Goal: Information Seeking & Learning: Find contact information

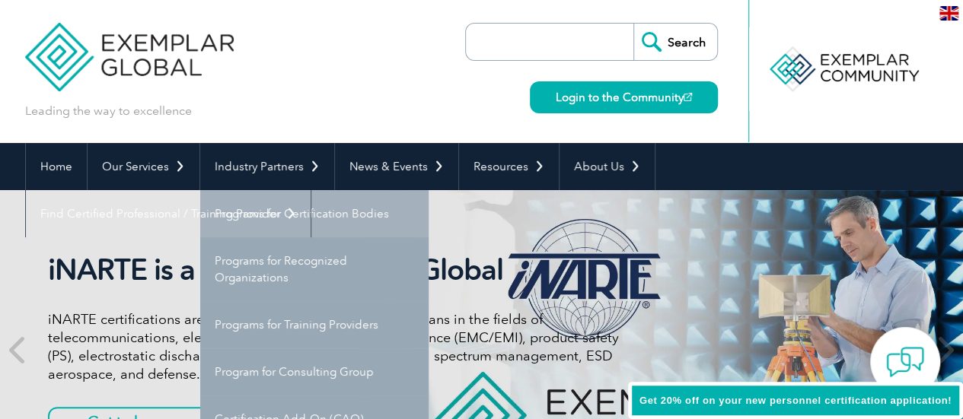
click at [305, 222] on link "Programs for Certification Bodies" at bounding box center [314, 213] width 228 height 47
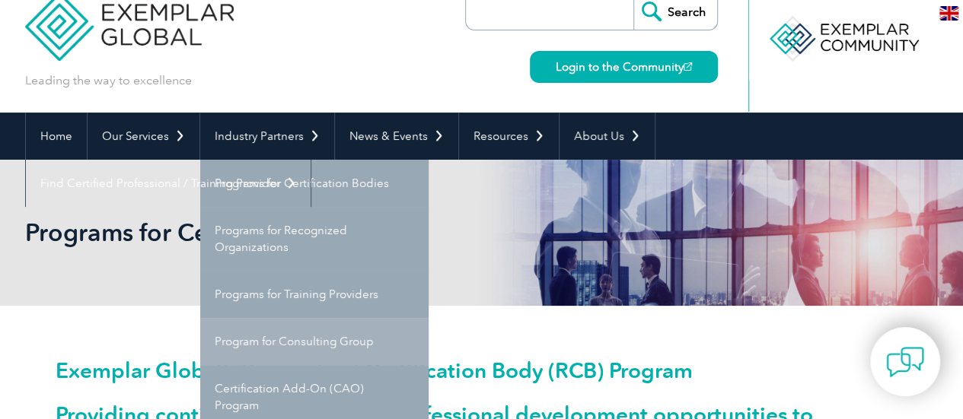
scroll to position [61, 0]
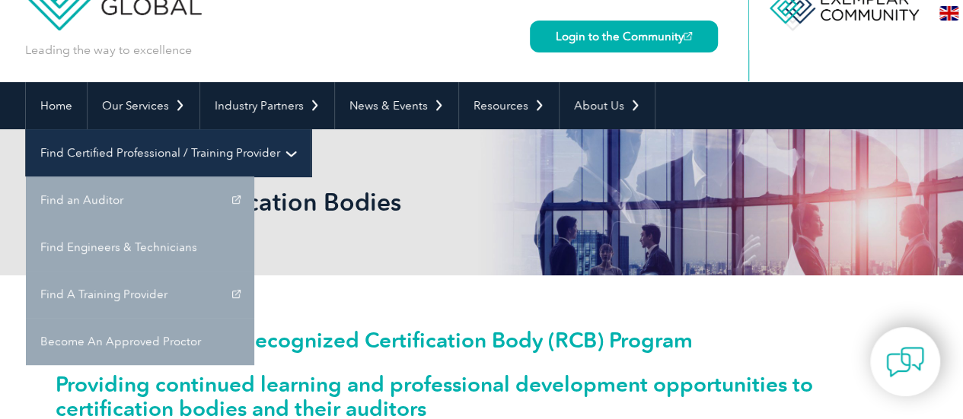
click at [311, 129] on link "Find Certified Professional / Training Provider" at bounding box center [168, 152] width 285 height 47
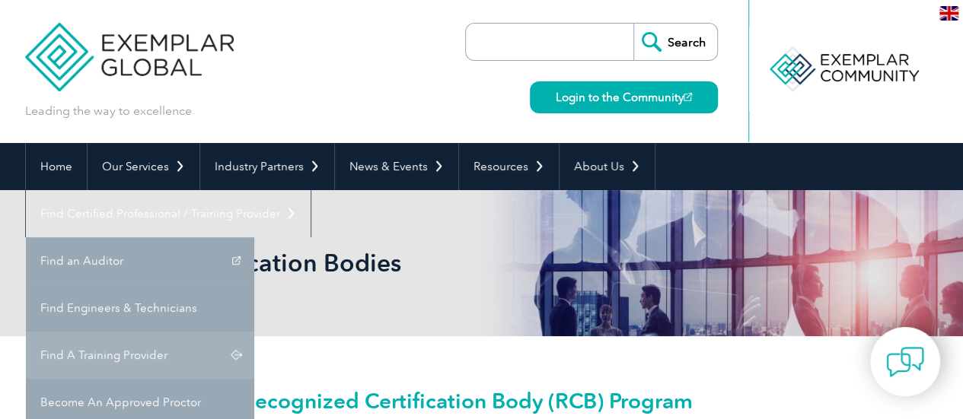
click at [254, 332] on link "Find A Training Provider" at bounding box center [140, 355] width 228 height 47
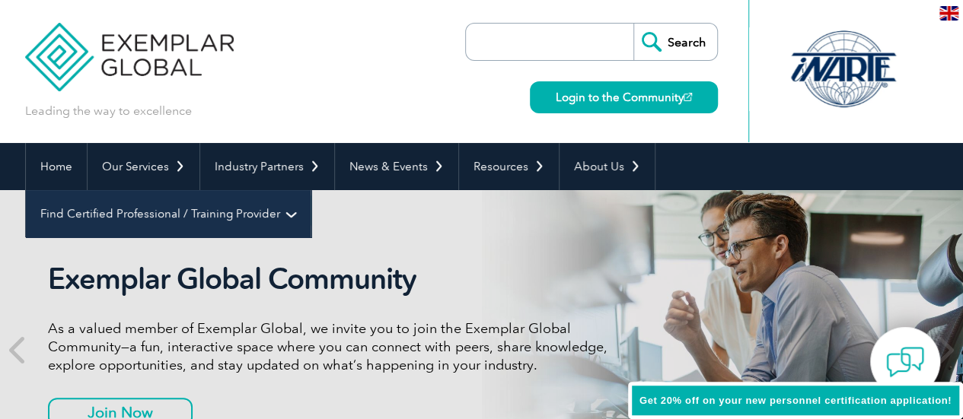
click at [311, 190] on link "Find Certified Professional / Training Provider" at bounding box center [168, 213] width 285 height 47
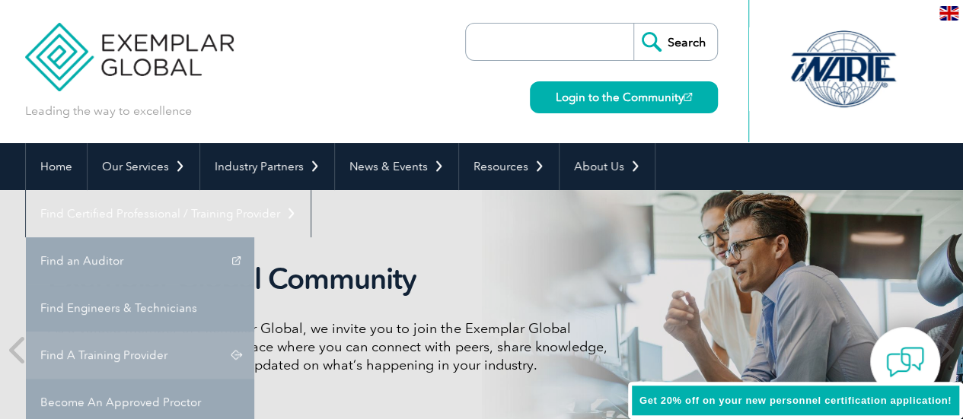
click at [254, 332] on link "Find A Training Provider" at bounding box center [140, 355] width 228 height 47
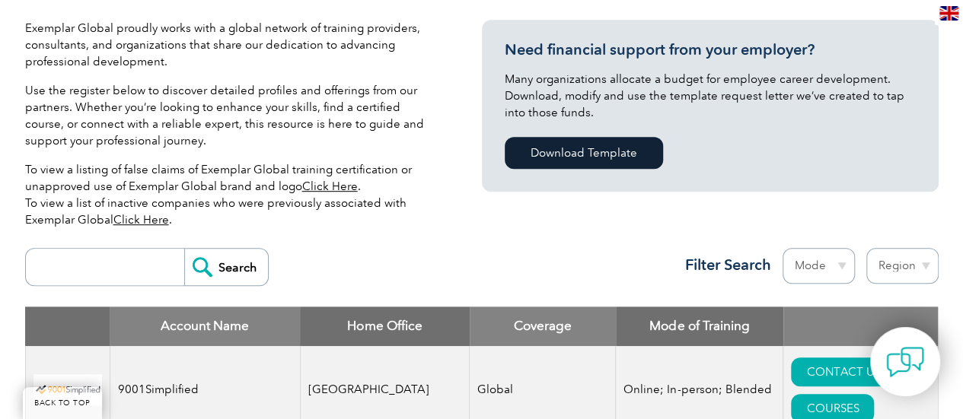
scroll to position [393, 0]
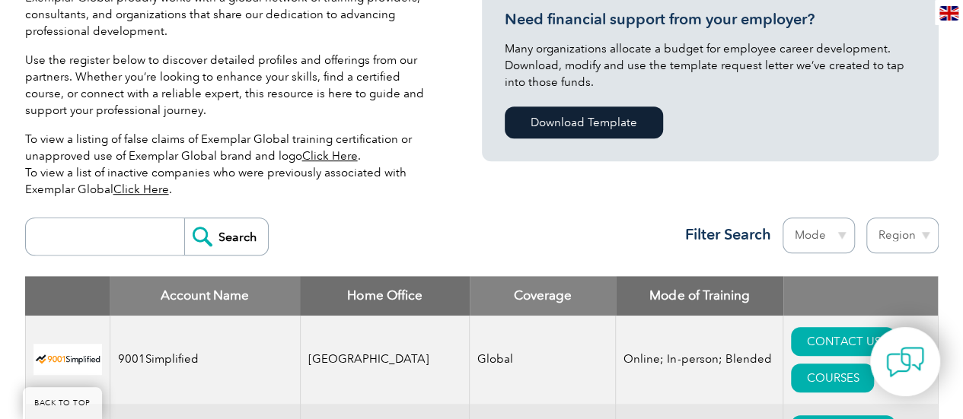
click at [53, 237] on input "search" at bounding box center [108, 236] width 151 height 37
type input "TNV"
click at [184, 218] on input "Search" at bounding box center [226, 236] width 84 height 37
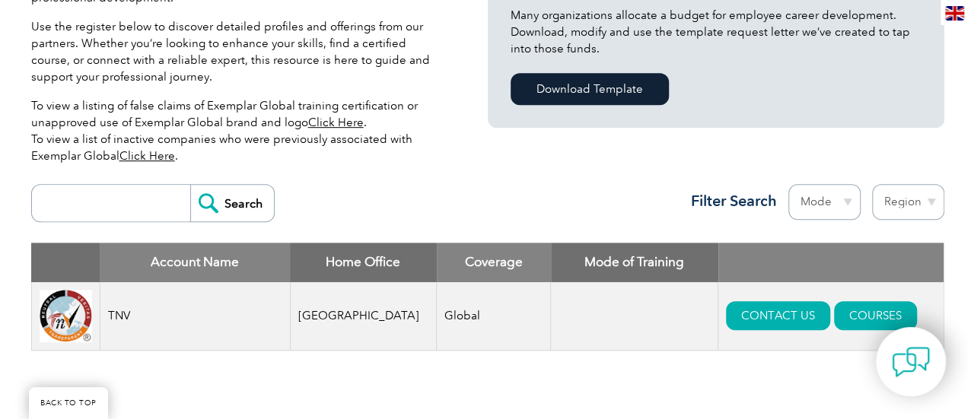
scroll to position [457, 0]
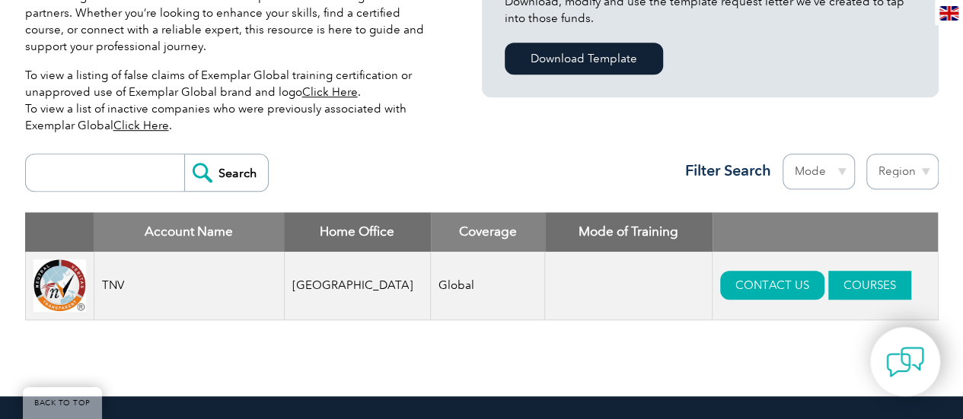
click at [828, 287] on link "COURSES" at bounding box center [869, 285] width 83 height 29
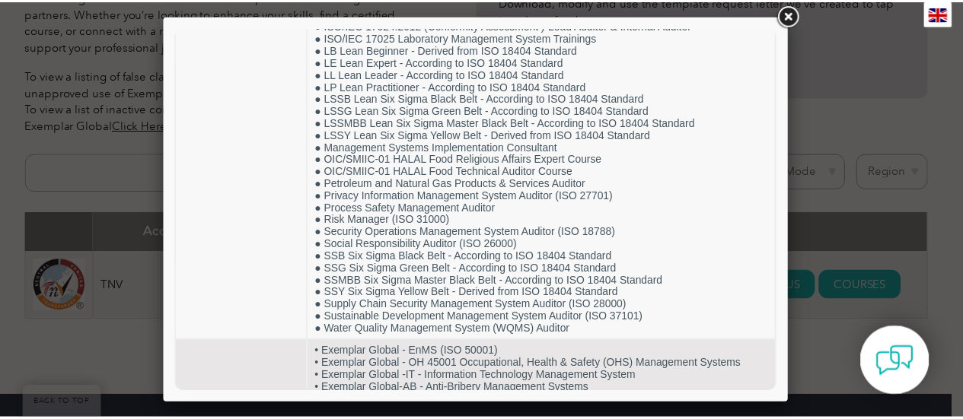
scroll to position [1278, 0]
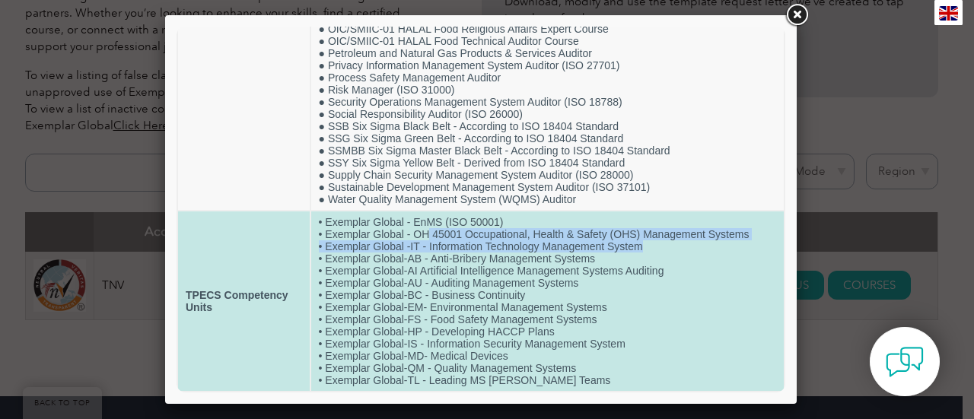
drag, startPoint x: 645, startPoint y: 243, endPoint x: 426, endPoint y: 232, distance: 218.7
click at [426, 232] on td "• Exemplar Global - EnMS (ISO 50001) • Exemplar Global - OH 45001 Occupational,…" at bounding box center [547, 302] width 473 height 180
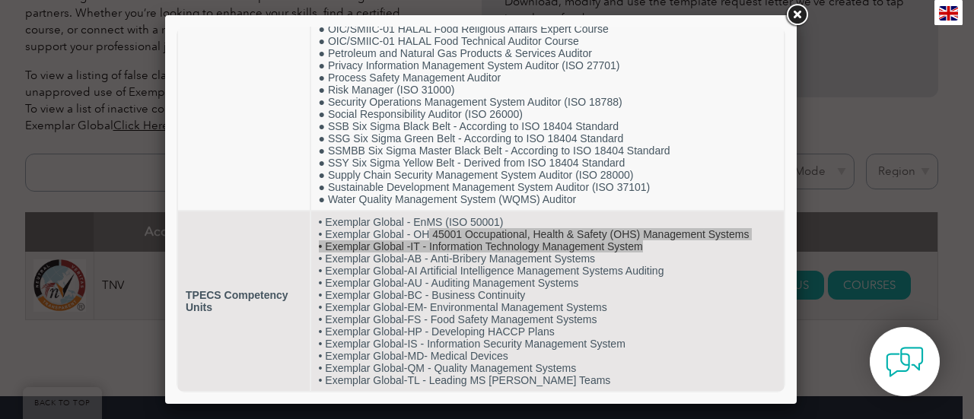
click at [798, 18] on link at bounding box center [796, 15] width 27 height 27
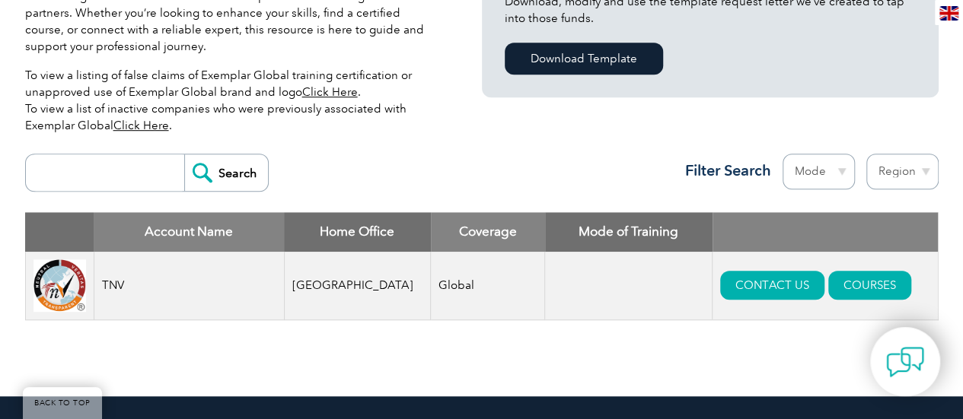
click at [75, 177] on input "search" at bounding box center [108, 173] width 151 height 37
type input "B4Q"
click at [230, 171] on input "Search" at bounding box center [226, 173] width 84 height 37
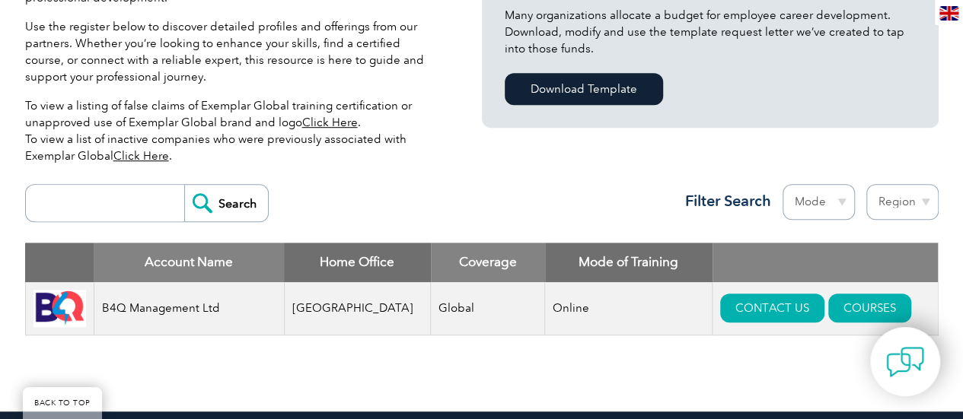
scroll to position [457, 0]
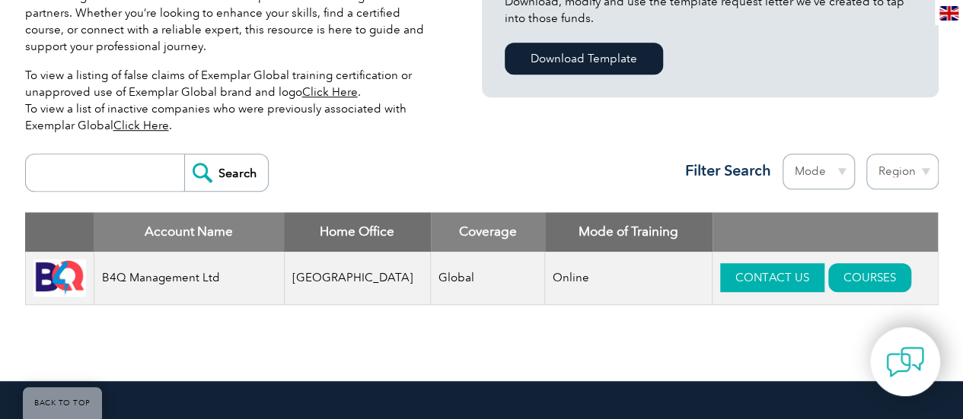
click at [751, 279] on link "CONTACT US" at bounding box center [772, 277] width 104 height 29
click at [69, 177] on input "search" at bounding box center [108, 173] width 151 height 37
type input "TNV"
click at [231, 182] on input "Search" at bounding box center [226, 173] width 84 height 37
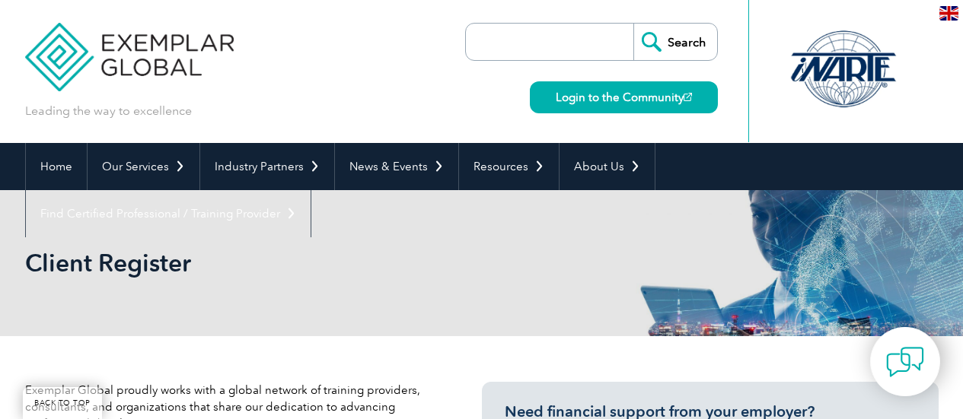
scroll to position [522, 0]
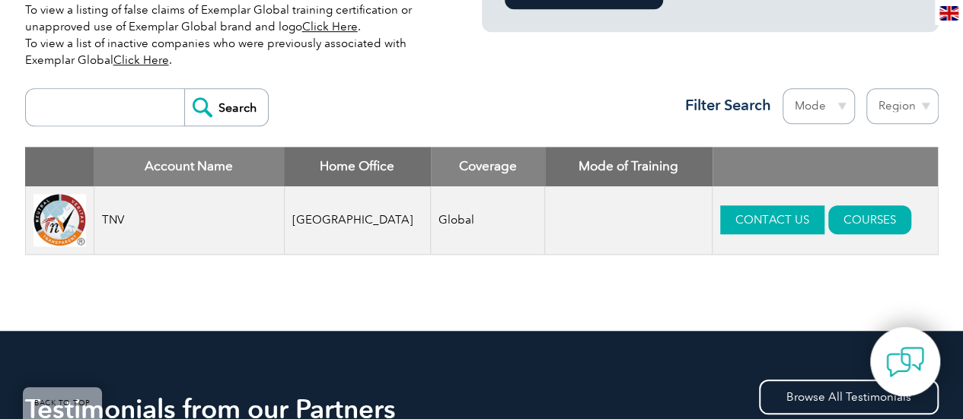
click at [729, 227] on link "CONTACT US" at bounding box center [772, 220] width 104 height 29
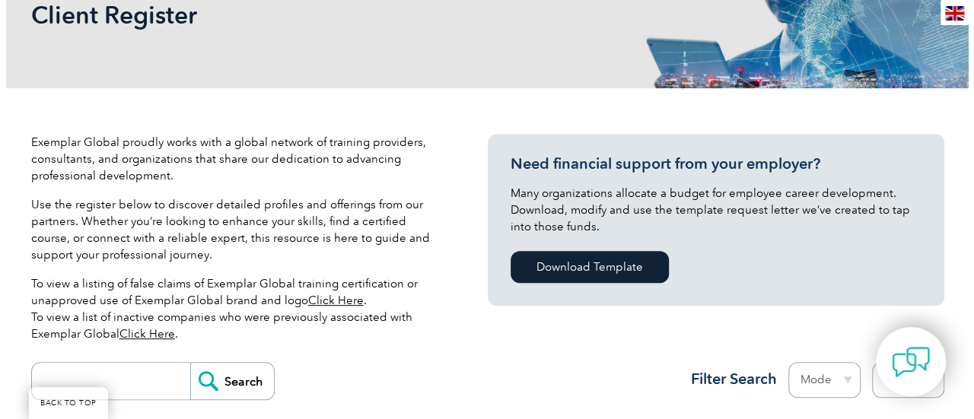
scroll to position [461, 0]
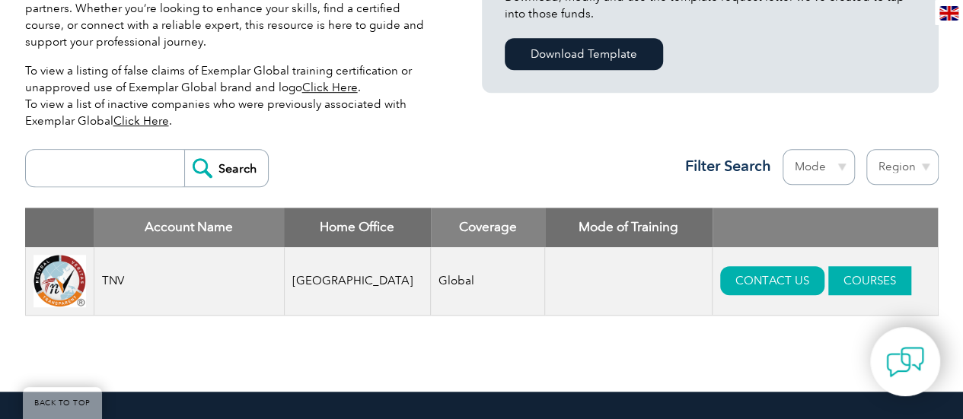
click at [838, 288] on link "COURSES" at bounding box center [869, 280] width 83 height 29
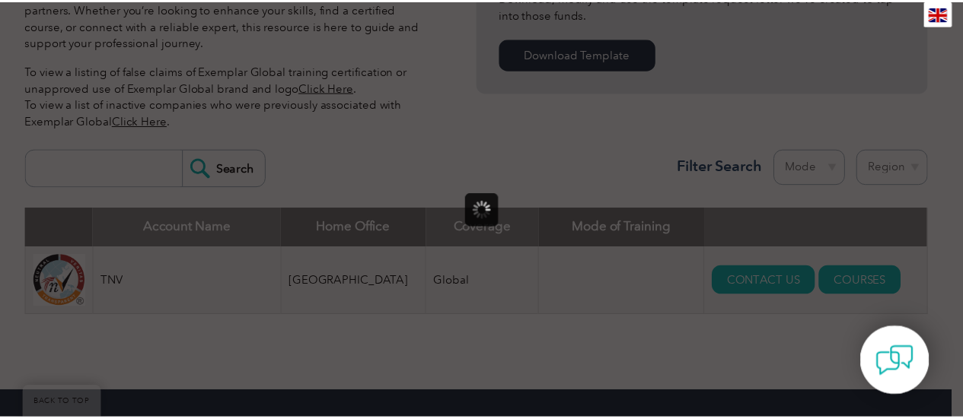
scroll to position [0, 0]
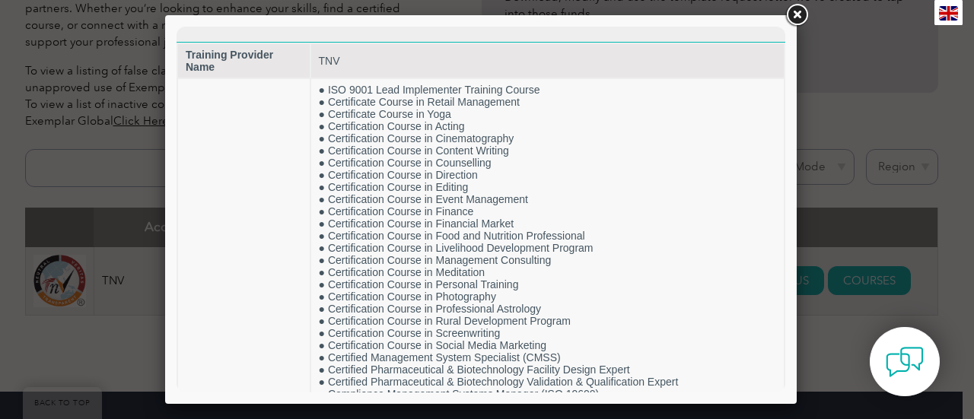
click at [790, 18] on link at bounding box center [796, 15] width 27 height 27
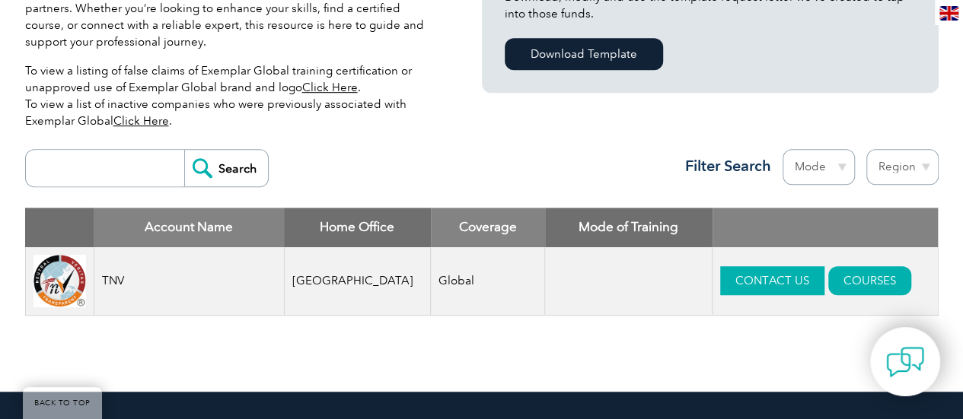
click at [732, 276] on link "CONTACT US" at bounding box center [772, 280] width 104 height 29
click at [595, 279] on td at bounding box center [628, 281] width 167 height 69
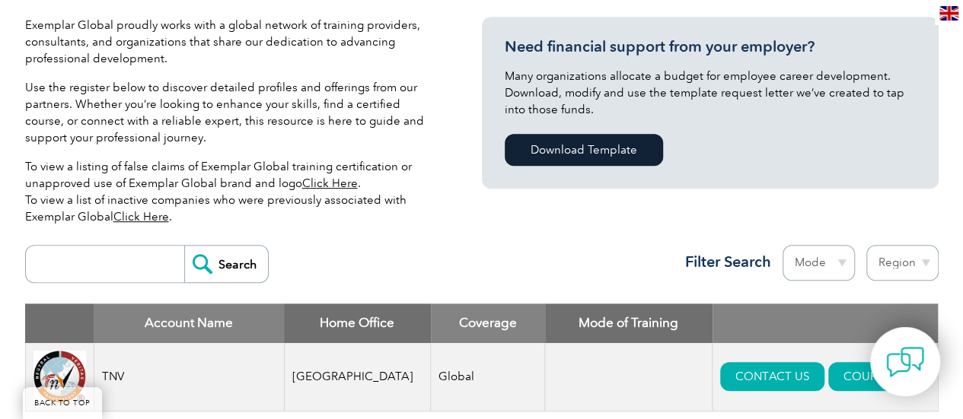
scroll to position [457, 0]
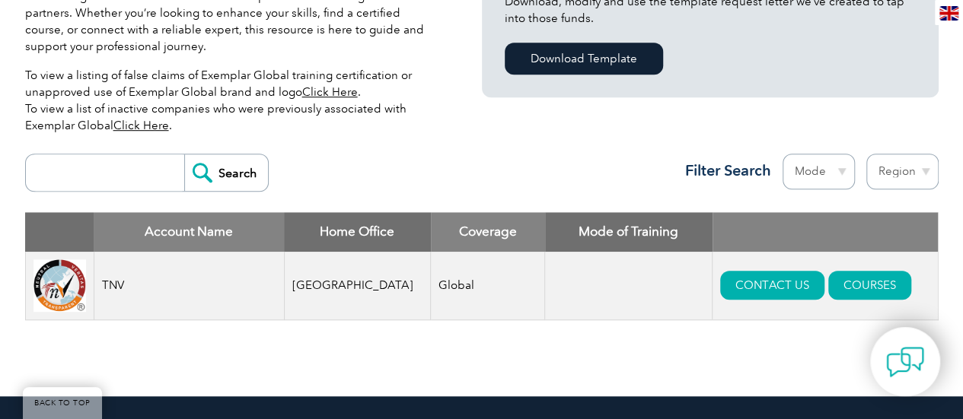
click at [65, 174] on input "search" at bounding box center [108, 173] width 151 height 37
type input "Quality"
click at [225, 167] on input "Search" at bounding box center [226, 173] width 84 height 37
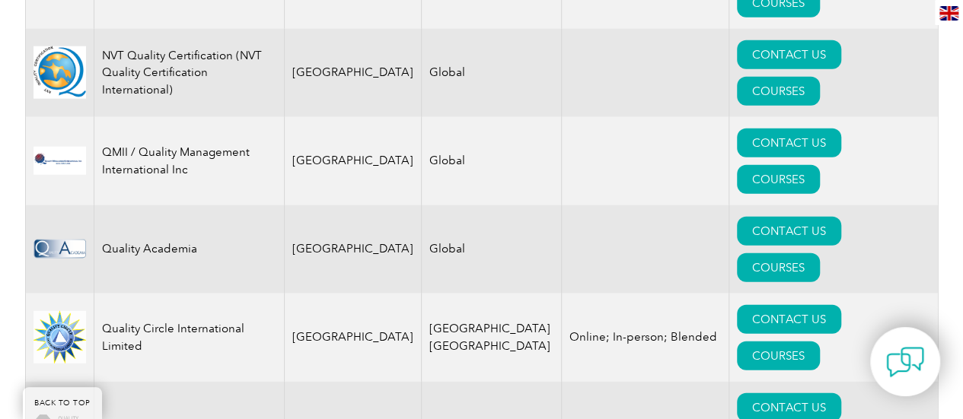
scroll to position [1888, 0]
